Goal: Information Seeking & Learning: Learn about a topic

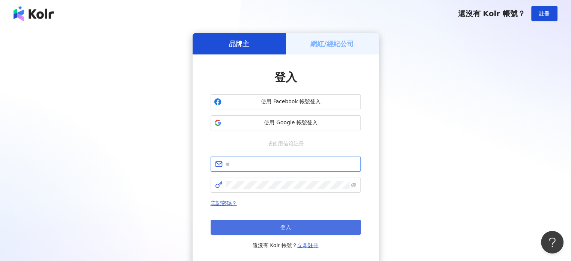
type input "**********"
click at [291, 225] on button "登入" at bounding box center [285, 226] width 150 height 15
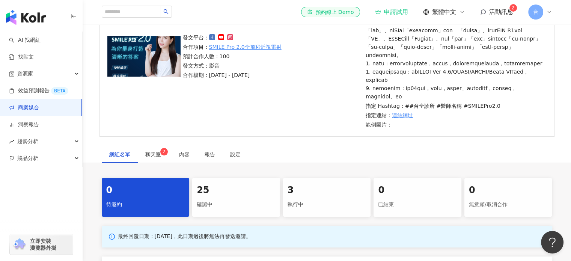
scroll to position [150, 0]
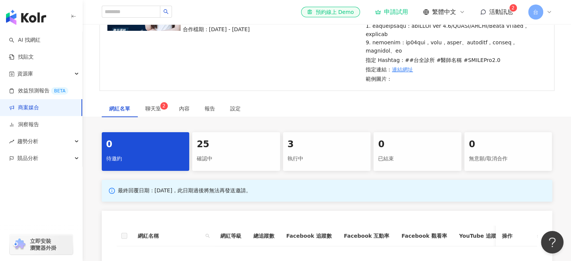
click at [359, 165] on div "執行中" at bounding box center [326, 158] width 79 height 13
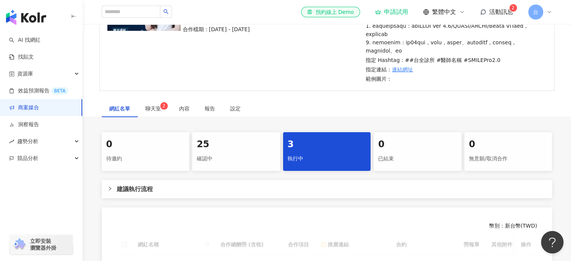
click at [318, 165] on div "執行中" at bounding box center [326, 158] width 79 height 13
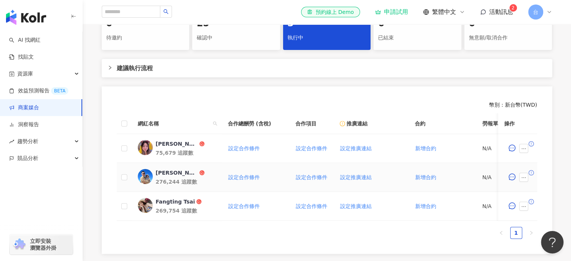
scroll to position [225, 0]
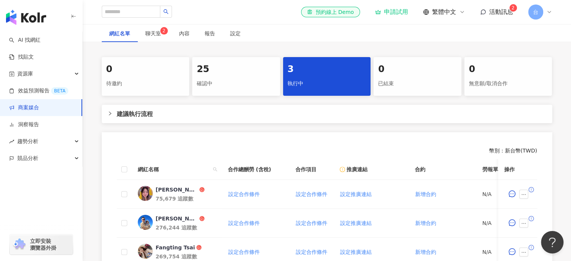
click at [232, 90] on div "確認中" at bounding box center [236, 83] width 79 height 13
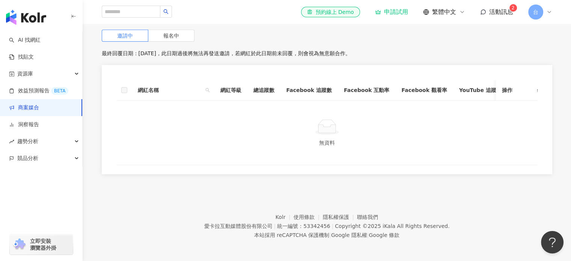
scroll to position [263, 0]
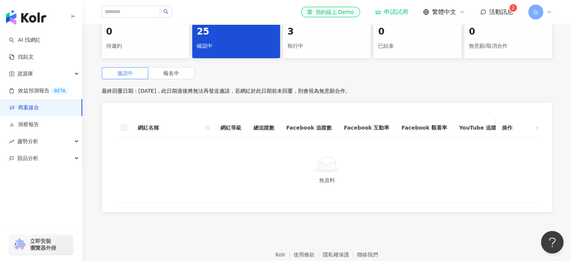
click at [336, 53] on div "執行中" at bounding box center [326, 46] width 79 height 13
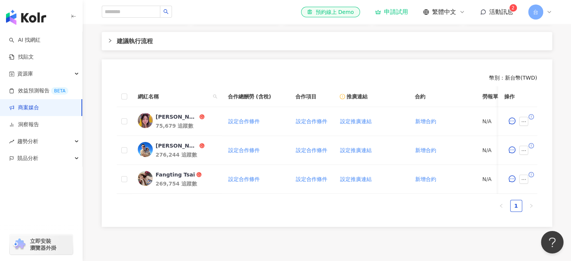
scroll to position [263, 0]
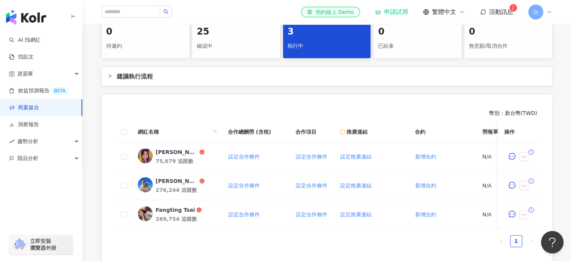
click at [232, 53] on div "確認中" at bounding box center [236, 46] width 79 height 13
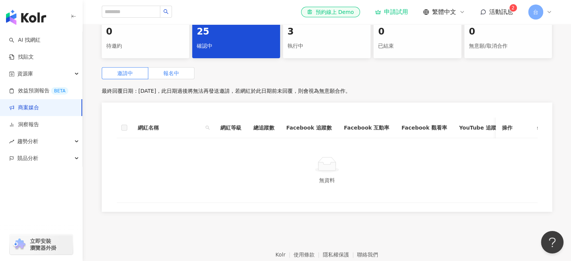
click at [168, 76] on span "報名中" at bounding box center [171, 73] width 16 height 6
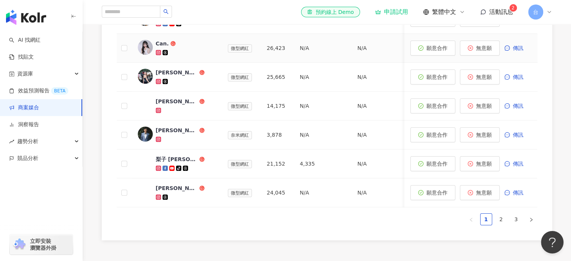
scroll to position [488, 0]
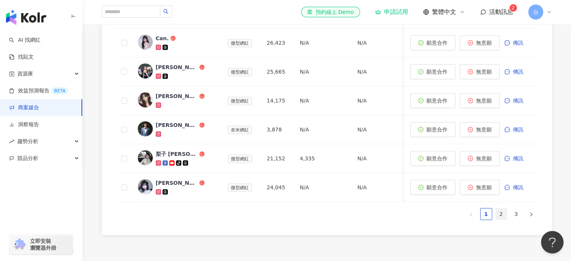
click at [499, 219] on link "2" at bounding box center [500, 213] width 11 height 11
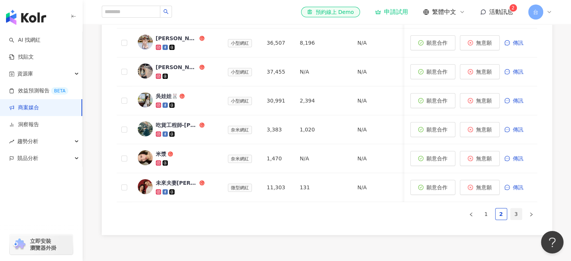
click at [517, 219] on link "3" at bounding box center [515, 213] width 11 height 11
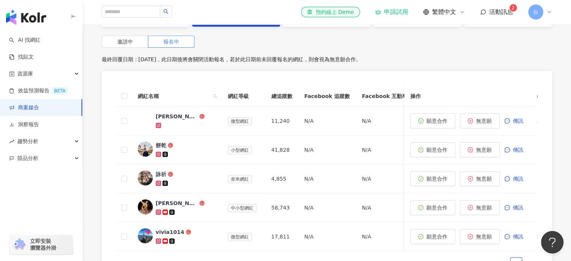
scroll to position [276, 0]
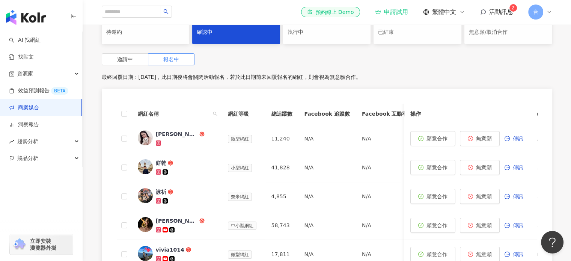
click at [348, 41] on div "3 執行中" at bounding box center [327, 25] width 88 height 39
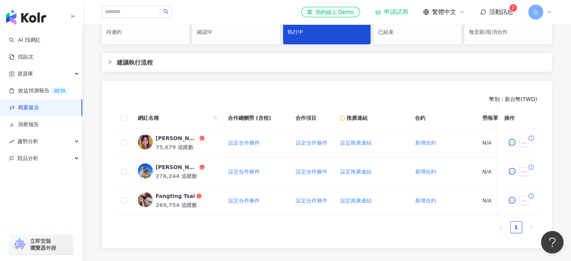
click at [222, 24] on div "25" at bounding box center [236, 18] width 79 height 13
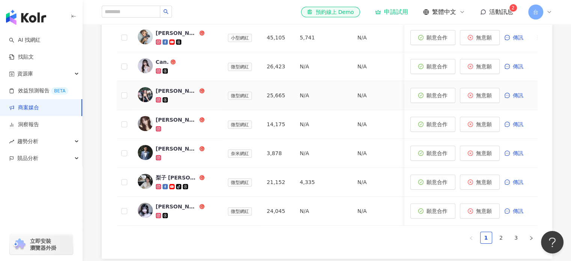
scroll to position [502, 0]
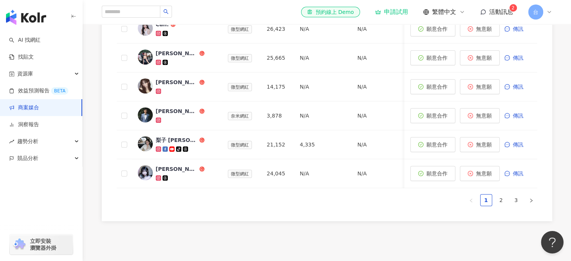
click at [227, 206] on ul "1 2 3" at bounding box center [327, 200] width 420 height 12
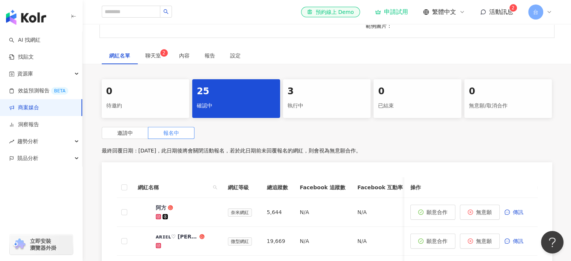
scroll to position [201, 0]
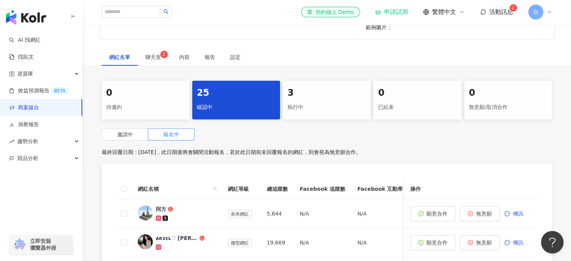
click at [302, 99] on div "3" at bounding box center [326, 93] width 79 height 13
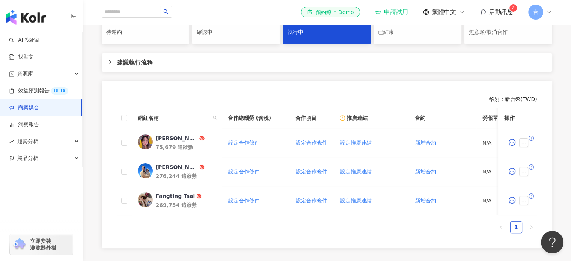
click at [157, 95] on div "0 待邀約 25 確認中 3 執行中 0 已結束 0 無意願/取消合作 建議執行流程 幣別 ： 新台幣 ( TWD ) 網紅名稱 合作總酬勞 (含稅) 合作項…" at bounding box center [327, 127] width 480 height 242
click at [109, 64] on icon "right" at bounding box center [110, 62] width 2 height 4
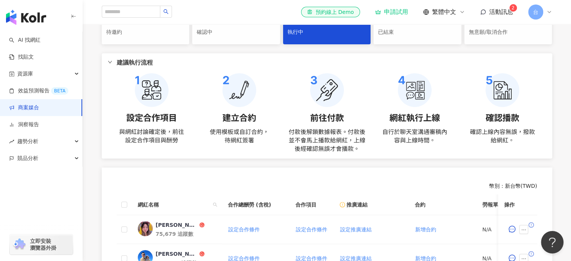
click at [108, 63] on icon "right" at bounding box center [110, 62] width 4 height 2
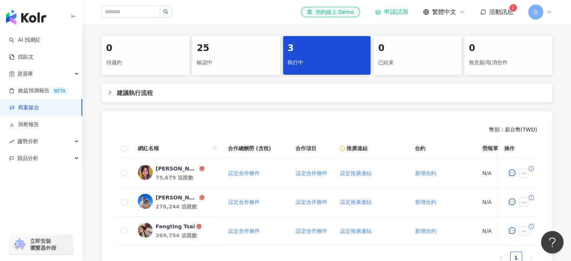
scroll to position [164, 0]
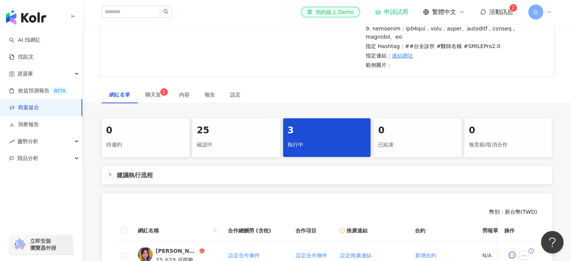
click at [233, 137] on div "25" at bounding box center [236, 130] width 79 height 13
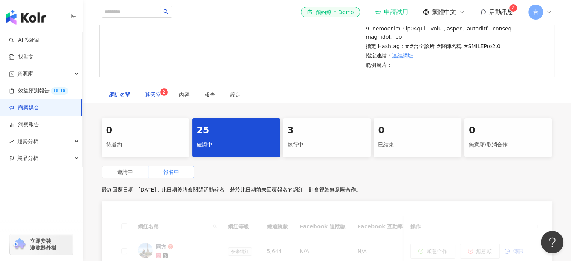
click at [147, 97] on span "聊天室 2" at bounding box center [154, 94] width 19 height 5
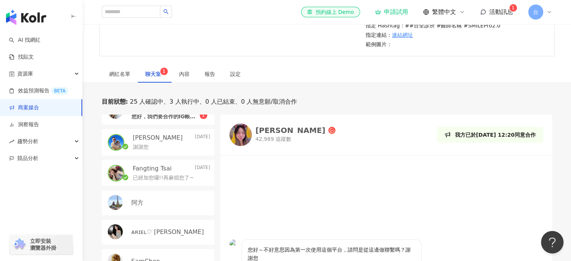
scroll to position [164, 0]
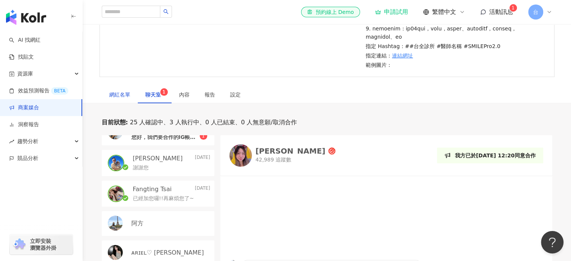
click at [123, 99] on div "網紅名單" at bounding box center [119, 94] width 21 height 8
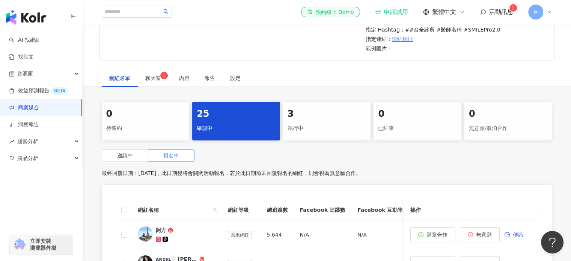
scroll to position [201, 0]
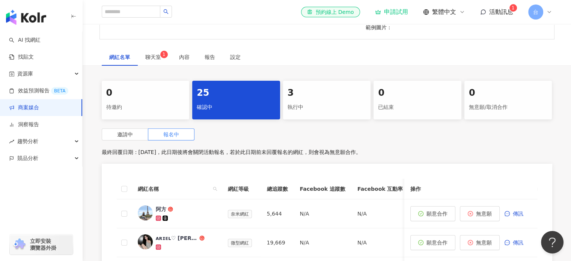
click at [310, 99] on div "3" at bounding box center [326, 93] width 79 height 13
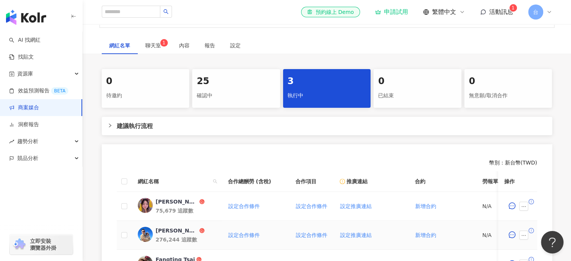
scroll to position [201, 0]
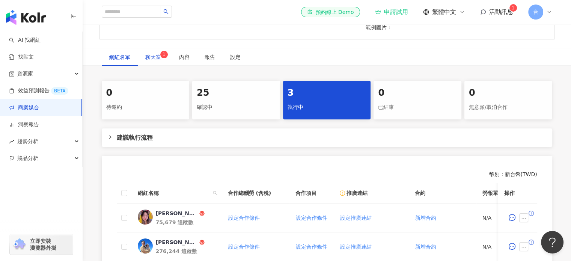
click at [158, 60] on span "聊天室 1" at bounding box center [154, 56] width 19 height 5
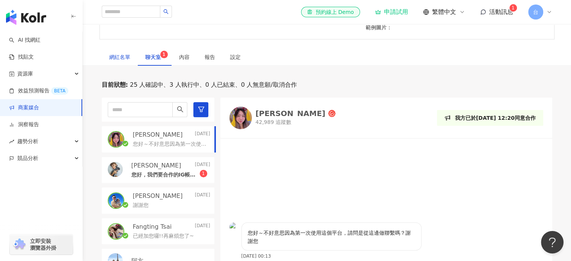
click at [120, 61] on div "網紅名單" at bounding box center [119, 57] width 21 height 8
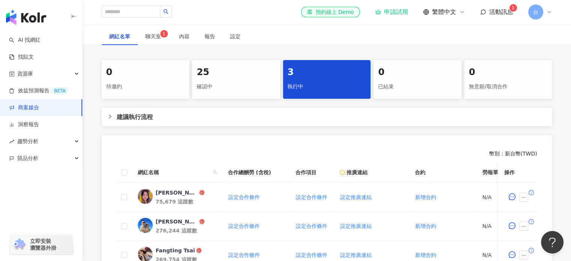
scroll to position [239, 0]
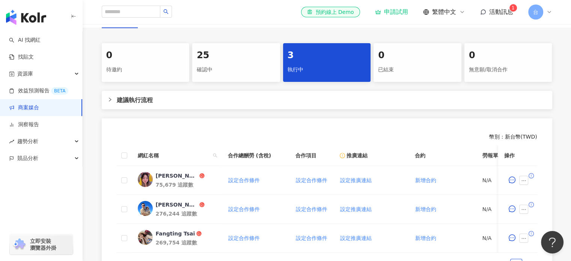
click at [222, 76] on div "確認中" at bounding box center [236, 69] width 79 height 13
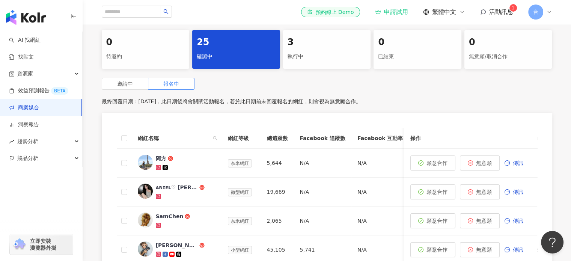
scroll to position [239, 0]
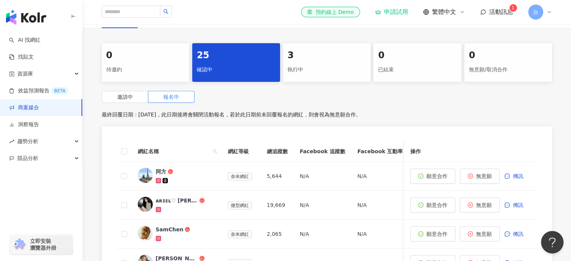
click at [315, 79] on div "3 執行中" at bounding box center [327, 62] width 88 height 39
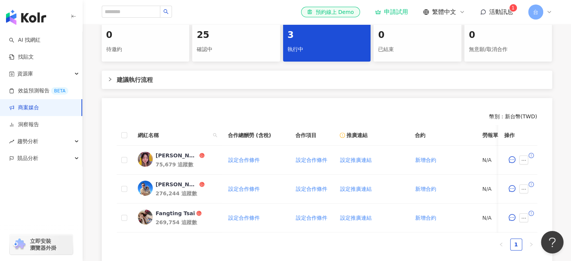
scroll to position [276, 0]
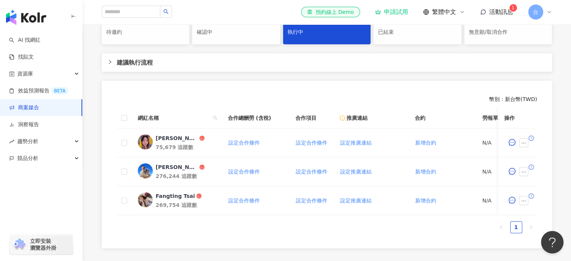
click at [245, 39] on div "確認中" at bounding box center [236, 32] width 79 height 13
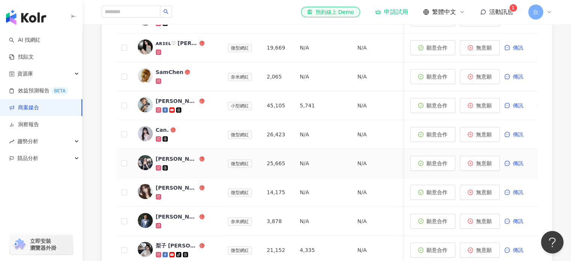
scroll to position [351, 0]
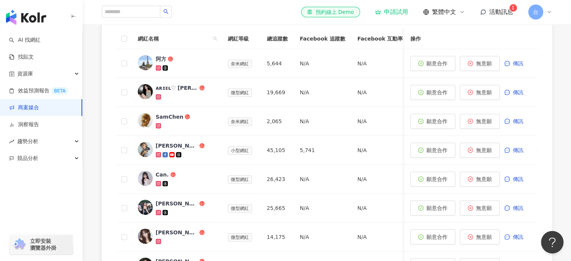
click at [92, 165] on div "0 待邀約 25 確認中 3 執行中 0 已結束 0 無意願/取消合作 邀請中 報名中 最終回覆日期：[DATE]，此日期後將會關閉活動報名，若於此日期前未回…" at bounding box center [327, 153] width 480 height 445
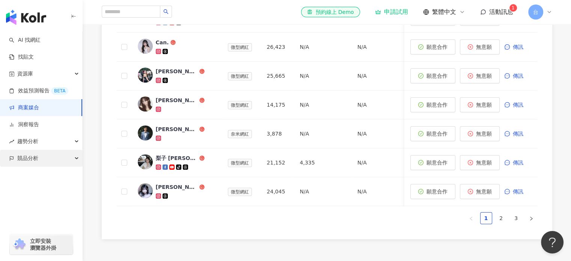
scroll to position [502, 0]
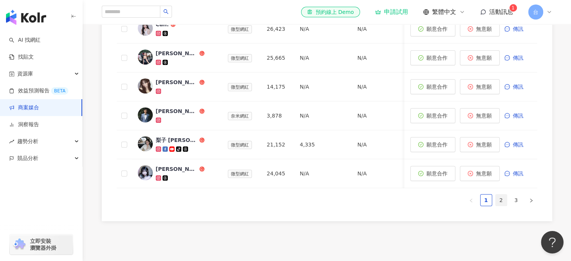
click at [499, 206] on link "2" at bounding box center [500, 199] width 11 height 11
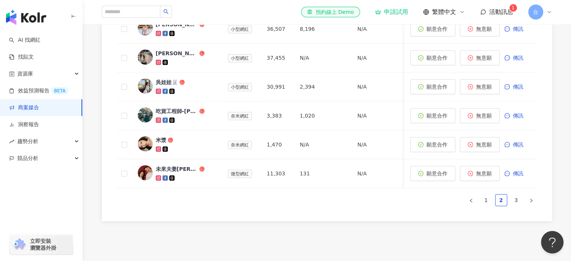
click at [266, 212] on div "網紅名稱 網紅等級 總追蹤數 Facebook 追蹤數 Facebook 互動率 Facebook 觀看率 YouTube 追蹤數 YouTube 互動率 Y…" at bounding box center [327, 44] width 420 height 333
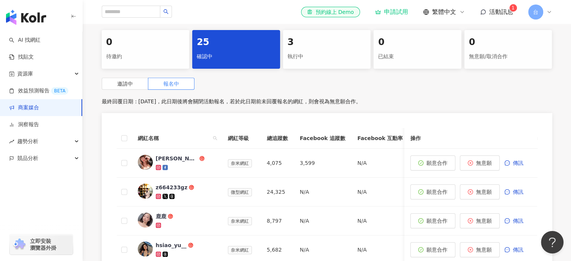
scroll to position [239, 0]
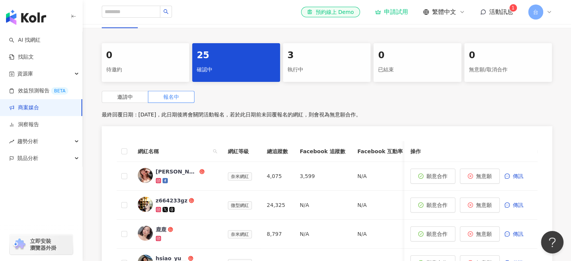
click at [333, 76] on div "執行中" at bounding box center [326, 69] width 79 height 13
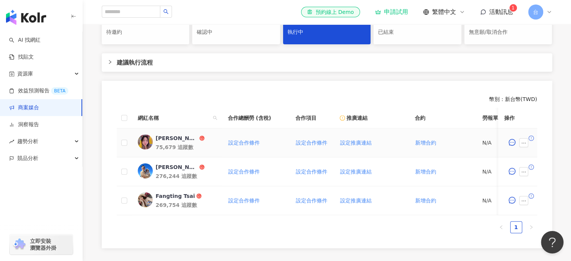
scroll to position [276, 0]
click at [171, 142] on div "[PERSON_NAME]" at bounding box center [177, 139] width 42 height 8
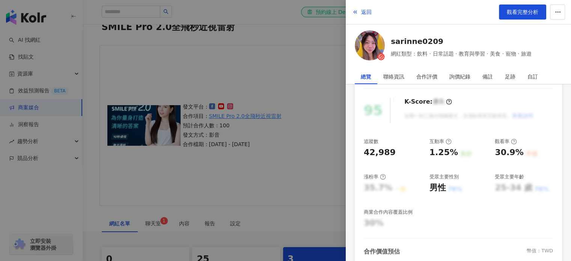
scroll to position [0, 0]
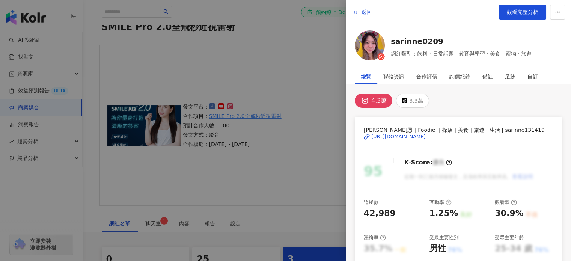
click at [425, 136] on div "[URL][DOMAIN_NAME]" at bounding box center [398, 136] width 54 height 7
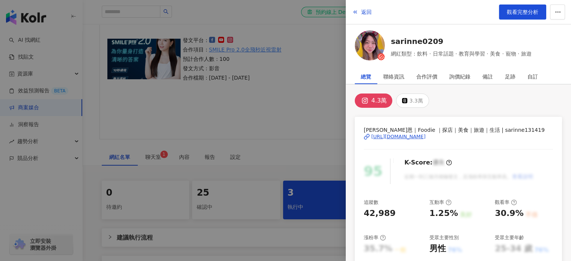
scroll to position [110, 0]
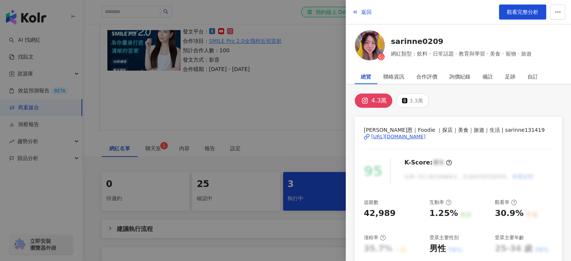
click at [299, 177] on div at bounding box center [285, 130] width 571 height 261
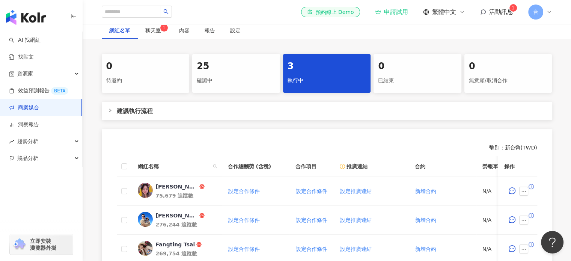
scroll to position [260, 0]
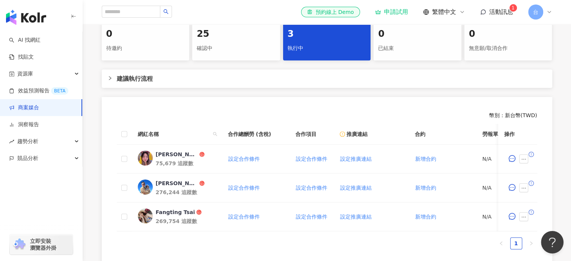
click at [110, 80] on icon "right" at bounding box center [110, 78] width 5 height 5
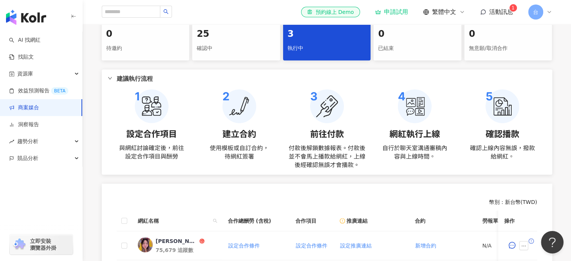
click at [108, 82] on div at bounding box center [112, 78] width 9 height 8
